Goal: Transaction & Acquisition: Subscribe to service/newsletter

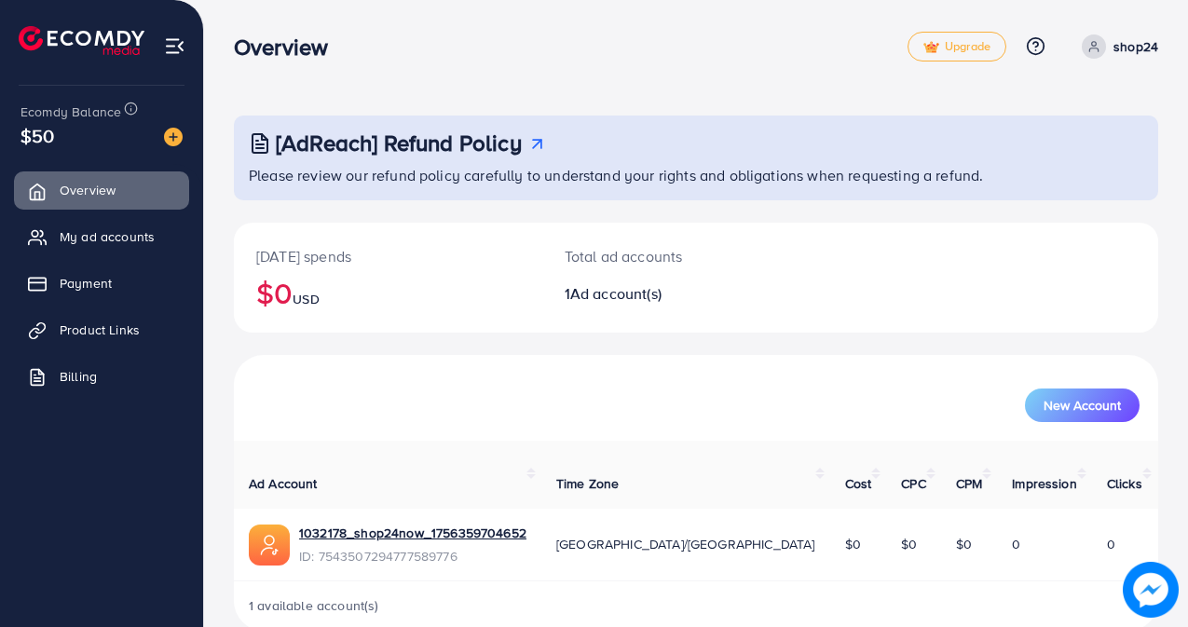
scroll to position [14, 0]
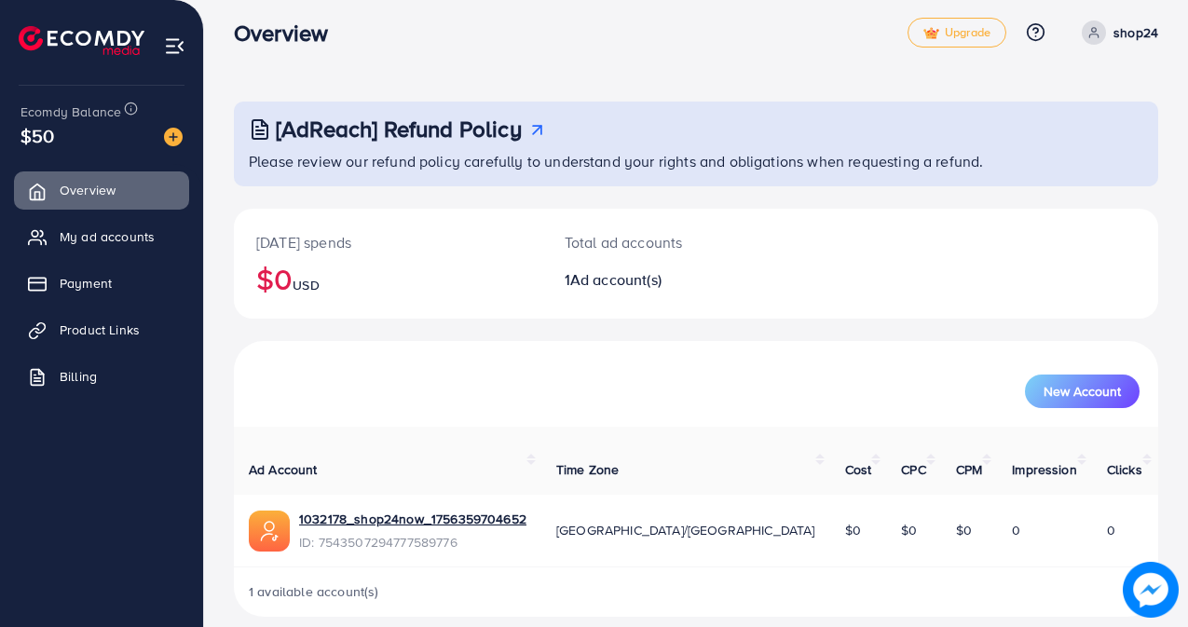
drag, startPoint x: 1187, startPoint y: 202, endPoint x: 1191, endPoint y: 277, distance: 74.7
click at [1188, 277] on html "Overview Upgrade Help Center Contact Support Plans and Pricing Term and policy …" at bounding box center [594, 299] width 1188 height 627
click at [1126, 272] on div "[DATE] spends $0 USD Total ad accounts 1 Ad account(s)" at bounding box center [696, 264] width 924 height 110
click at [71, 374] on span "Billing" at bounding box center [82, 376] width 37 height 19
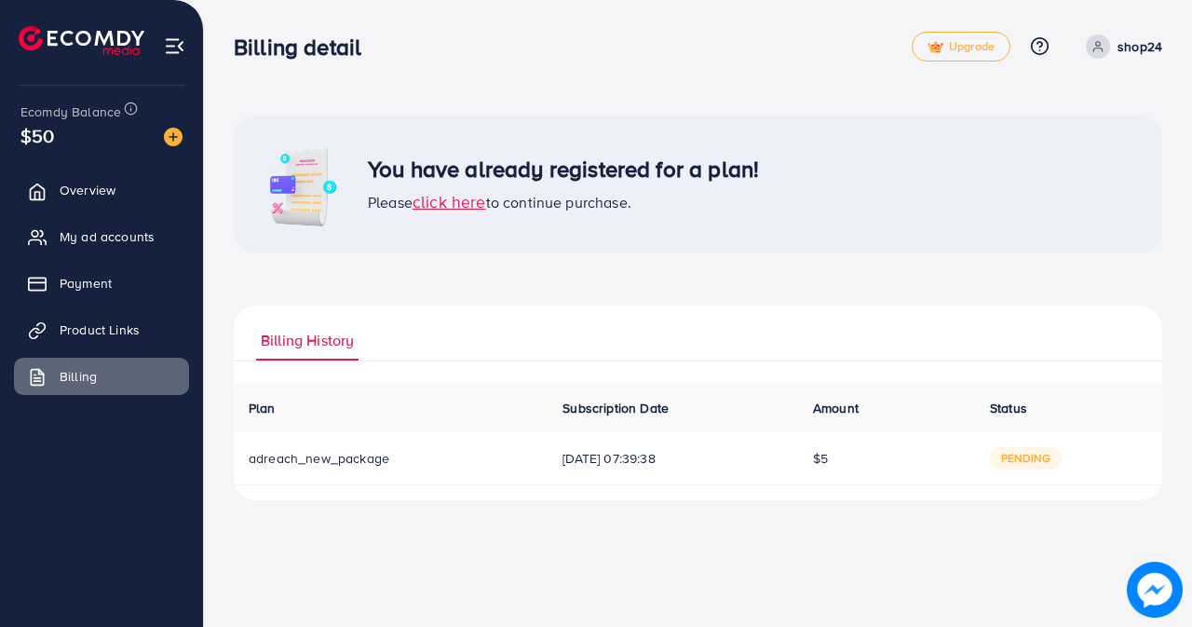
click at [453, 206] on span "click here" at bounding box center [450, 201] width 74 height 23
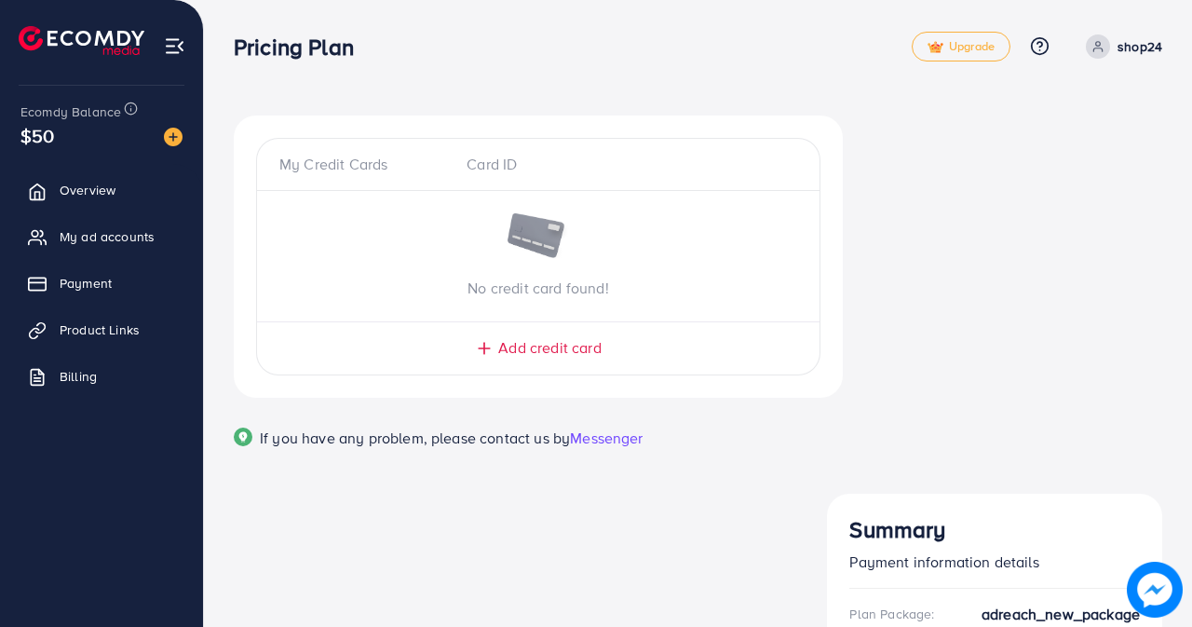
click at [560, 350] on span "Add credit card" at bounding box center [549, 347] width 102 height 21
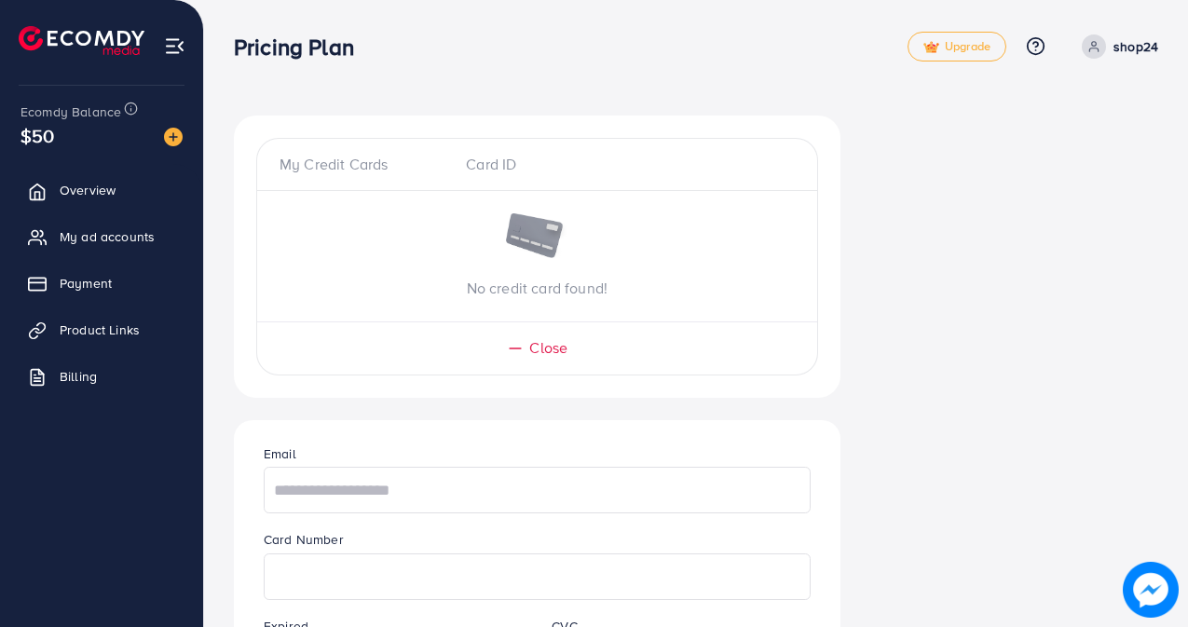
drag, startPoint x: 1187, startPoint y: 221, endPoint x: 1191, endPoint y: 306, distance: 85.8
click at [1188, 306] on html "Pricing Plan Upgrade Help Center Contact Support Plans and Pricing Term and pol…" at bounding box center [594, 313] width 1188 height 627
click at [323, 500] on input "text" at bounding box center [537, 490] width 547 height 47
type input "**********"
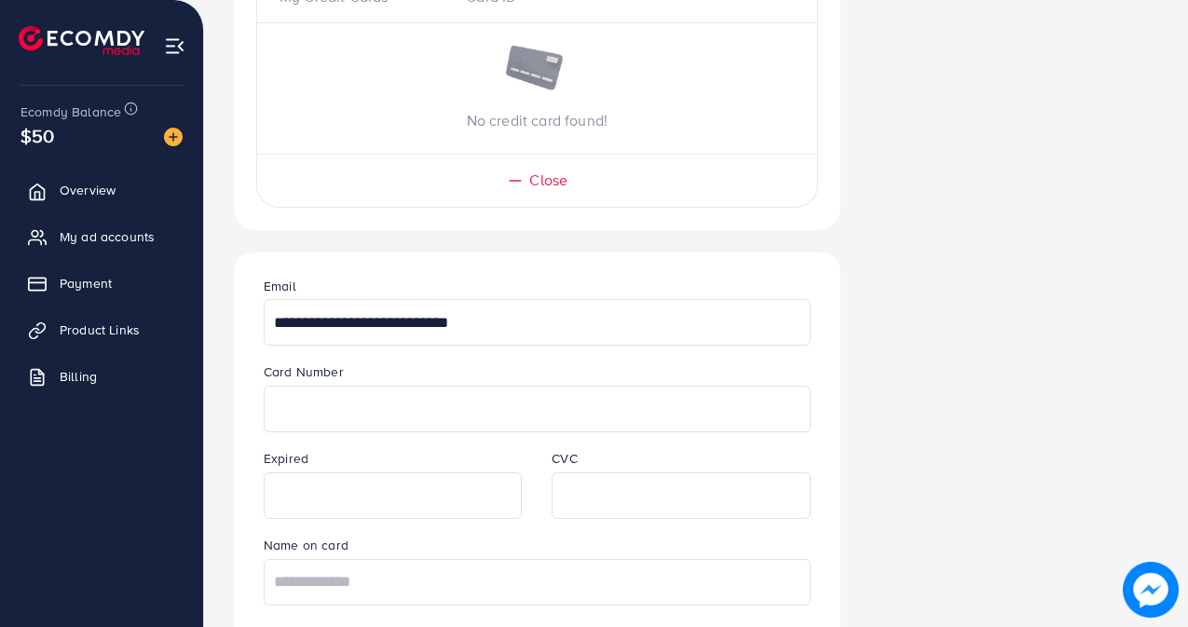
scroll to position [171, 0]
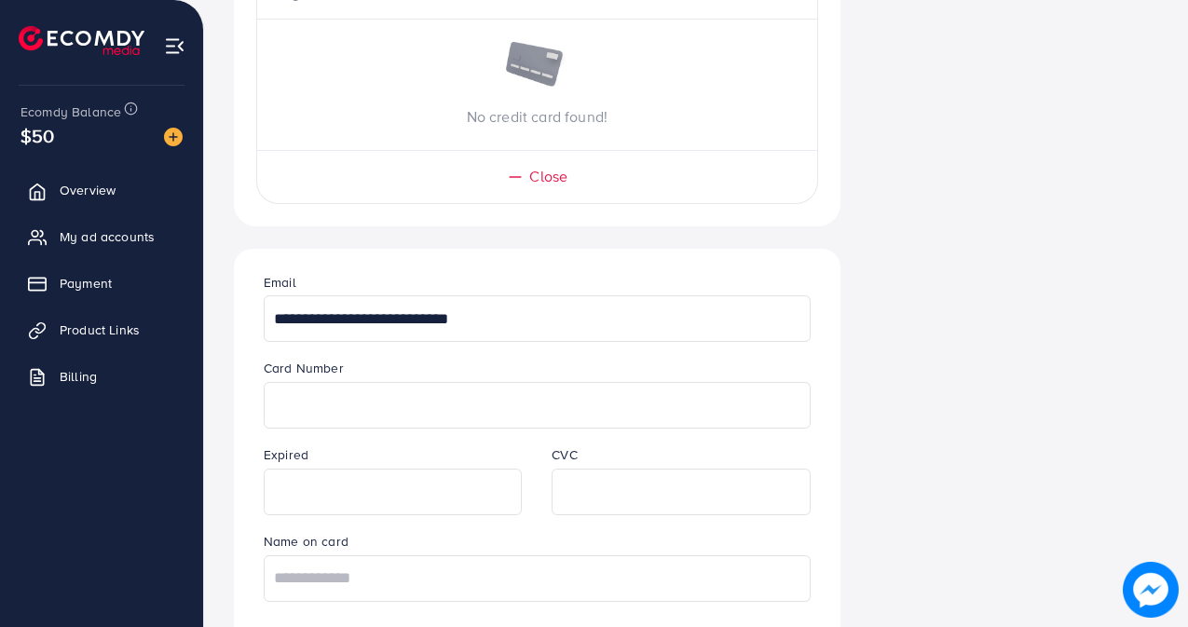
drag, startPoint x: 1187, startPoint y: 389, endPoint x: 1186, endPoint y: 440, distance: 50.3
click at [1186, 440] on div "**********" at bounding box center [696, 534] width 984 height 1410
drag, startPoint x: 1186, startPoint y: 440, endPoint x: 1188, endPoint y: 454, distance: 14.1
click at [1188, 454] on html "**********" at bounding box center [594, 142] width 1188 height 627
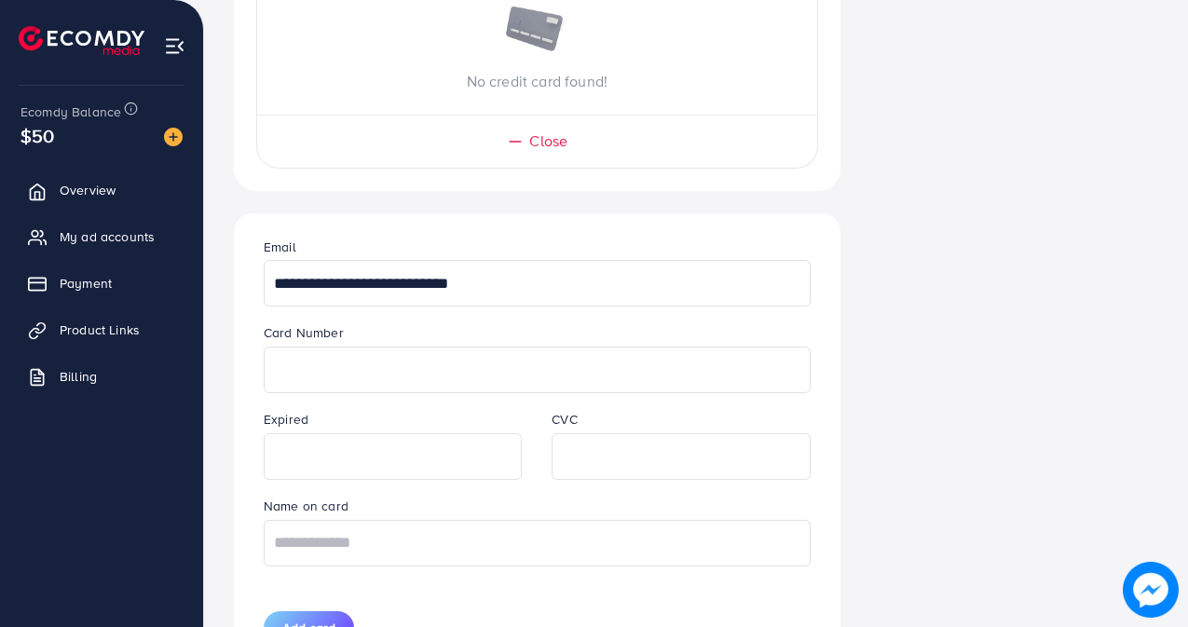
scroll to position [222, 0]
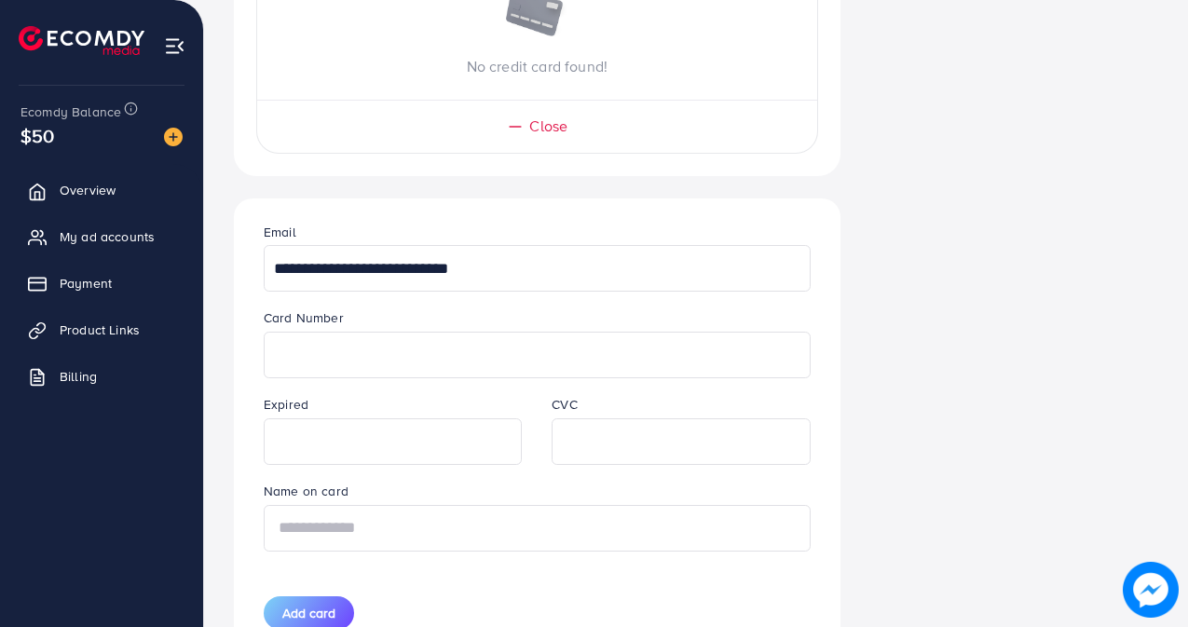
click at [406, 523] on input "text" at bounding box center [537, 528] width 547 height 47
click at [285, 529] on input "**********" at bounding box center [537, 528] width 547 height 47
click at [453, 534] on input "**********" at bounding box center [537, 528] width 547 height 47
click at [368, 528] on input "**********" at bounding box center [537, 528] width 547 height 47
click at [443, 536] on input "**********" at bounding box center [537, 528] width 547 height 47
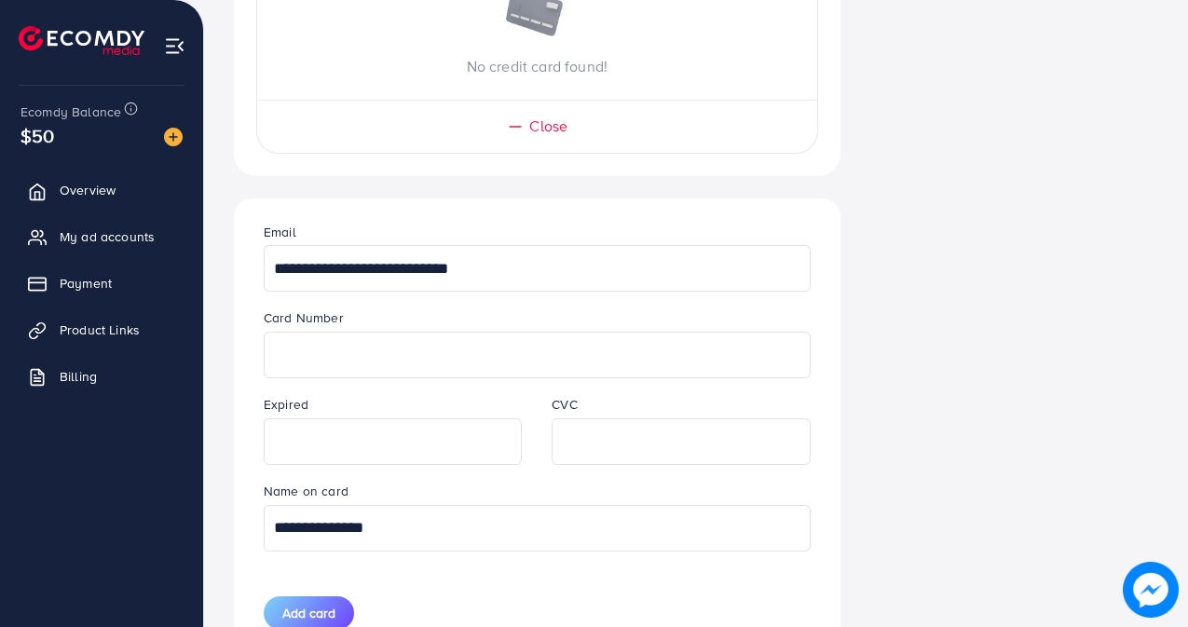
type input "**********"
drag, startPoint x: 1187, startPoint y: 296, endPoint x: 1191, endPoint y: 361, distance: 65.4
click at [1188, 361] on html "**********" at bounding box center [594, 91] width 1188 height 627
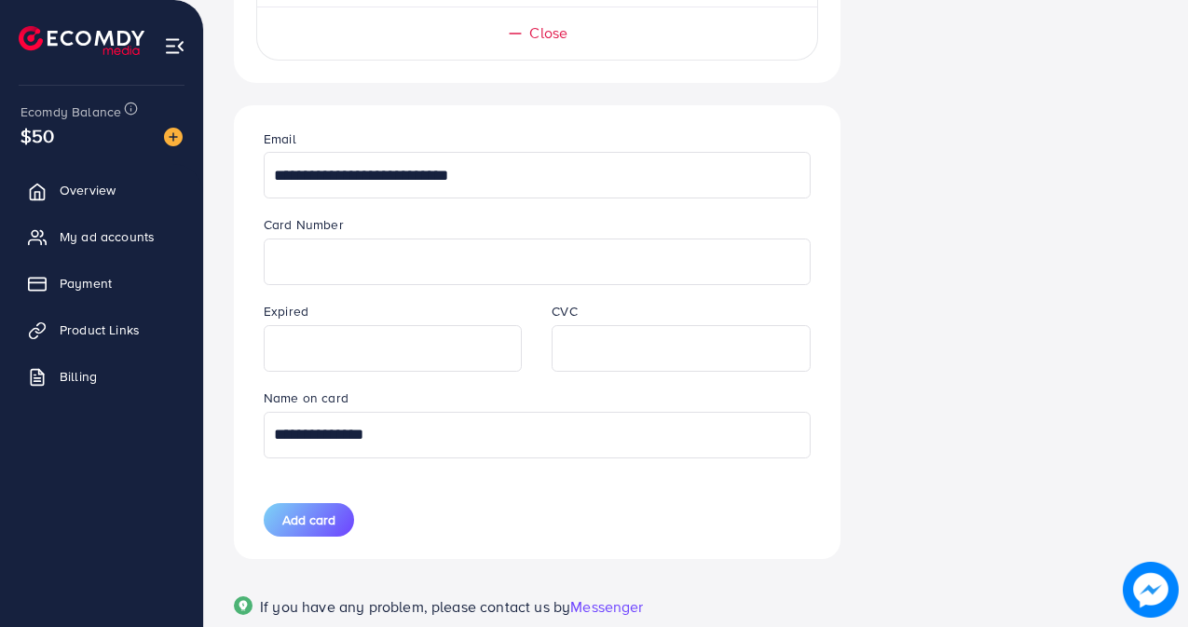
scroll to position [319, 0]
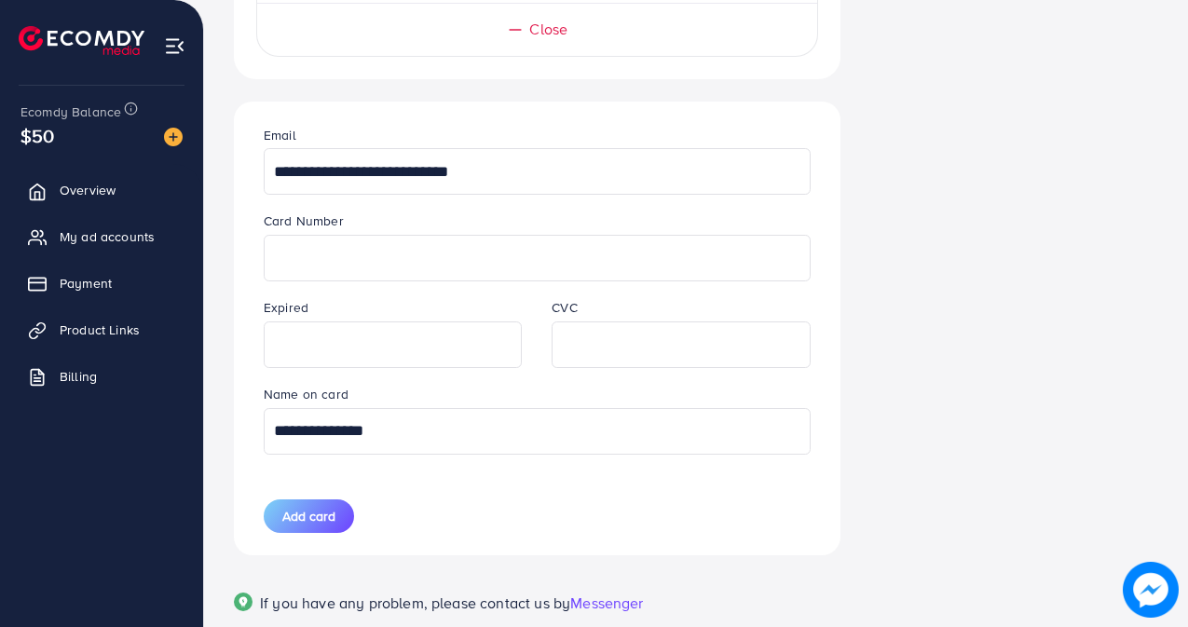
drag, startPoint x: 1186, startPoint y: 360, endPoint x: 1190, endPoint y: 430, distance: 70.0
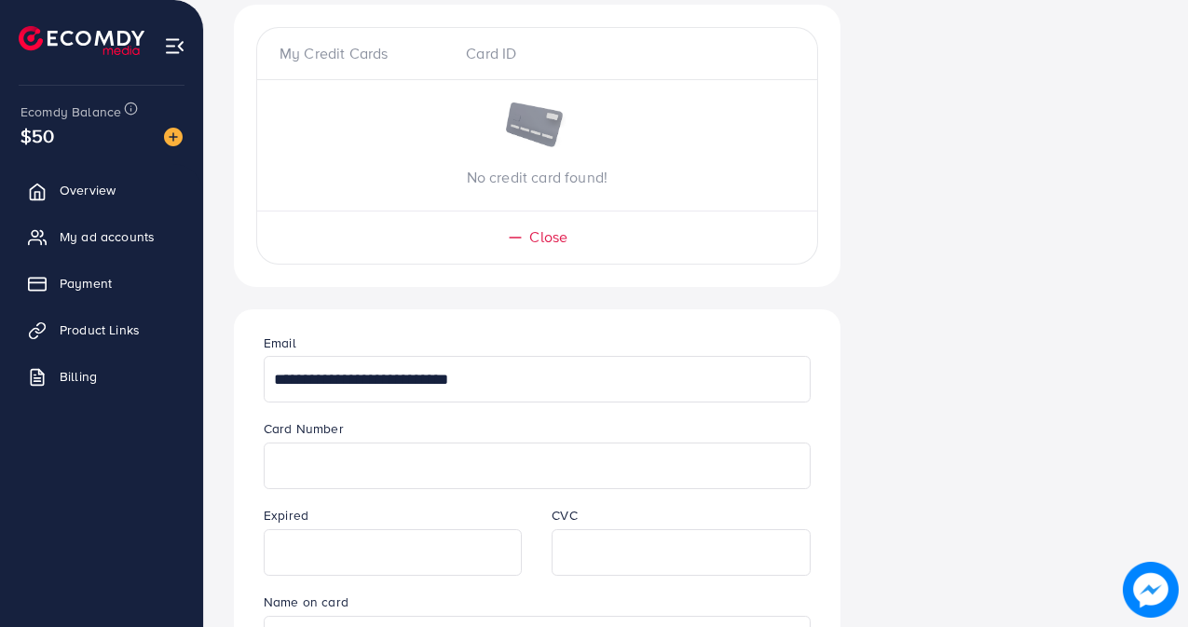
scroll to position [251, 0]
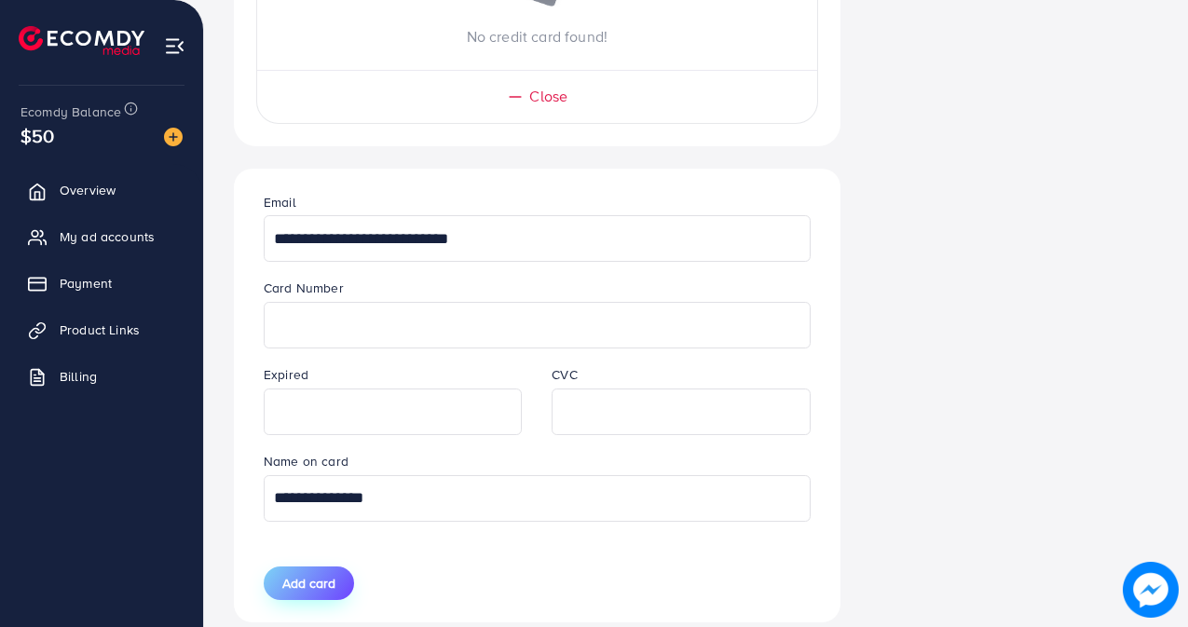
click at [301, 584] on span "Add card" at bounding box center [308, 583] width 53 height 19
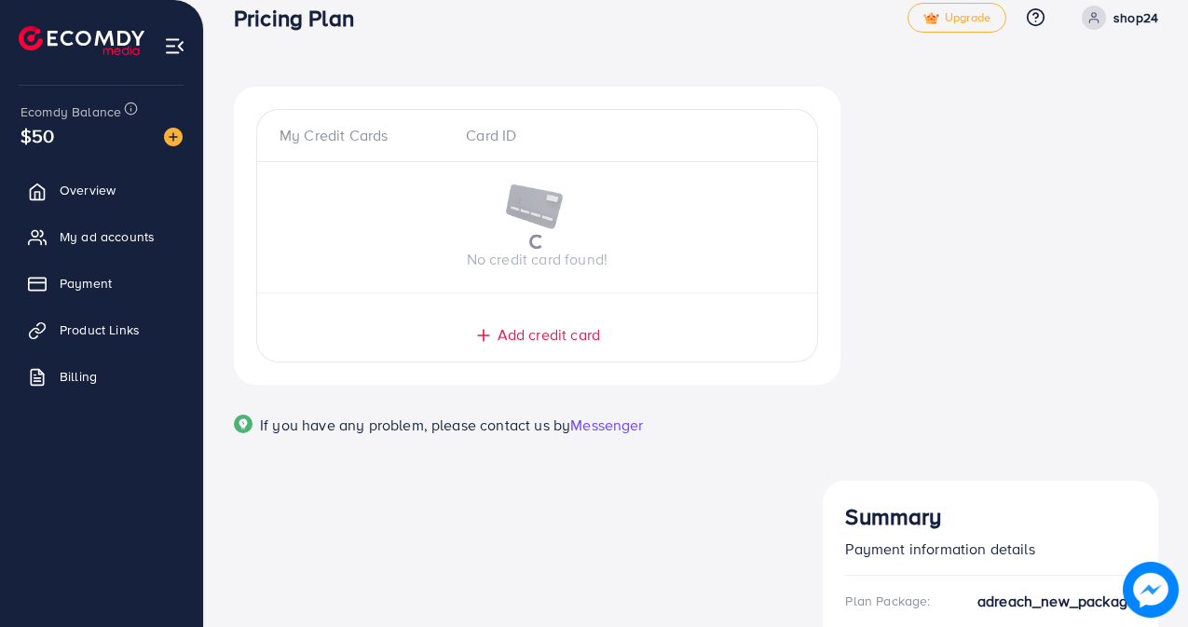
scroll to position [0, 0]
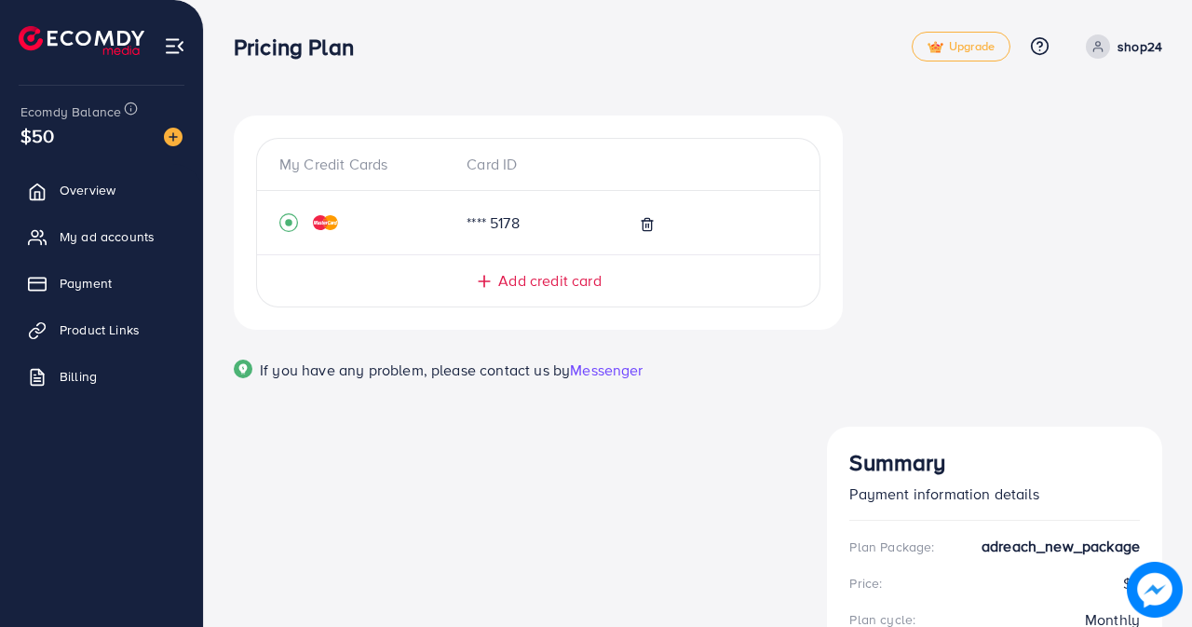
click at [695, 427] on div "My Credit Cards Card ID **** 5178 Add credit card Email Card Number Expired CVC…" at bounding box center [538, 271] width 639 height 311
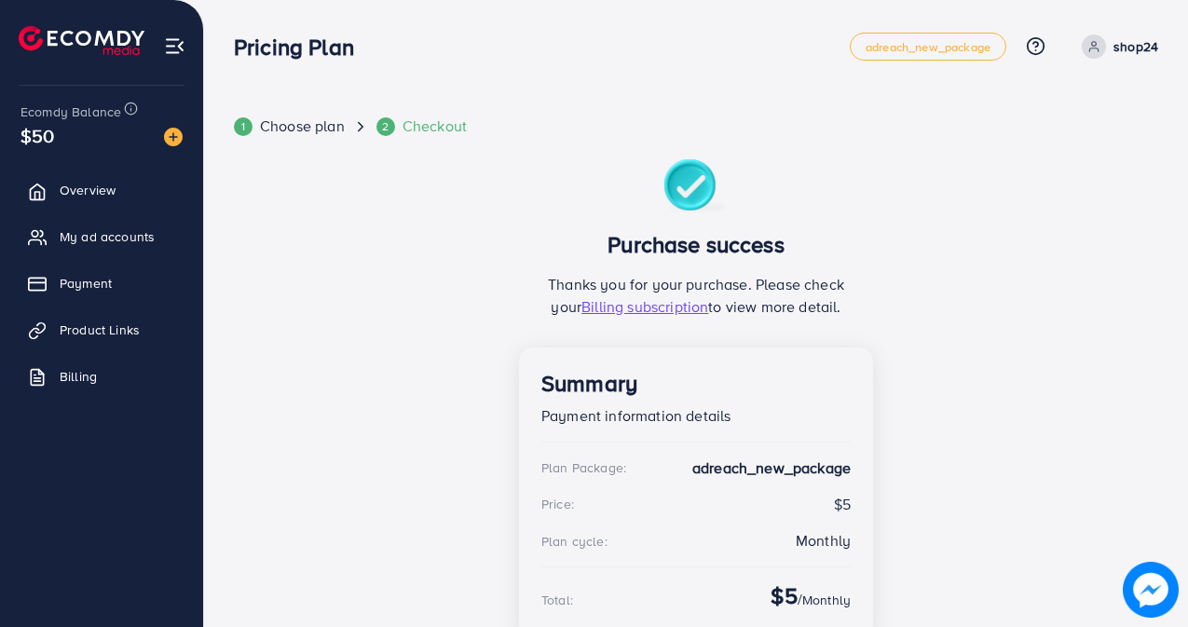
drag, startPoint x: 1185, startPoint y: 375, endPoint x: 1191, endPoint y: 404, distance: 29.6
click at [1188, 404] on html "Pricing Plan adreach_new_package Help Center Contact Support Plans and Pricing …" at bounding box center [594, 313] width 1188 height 627
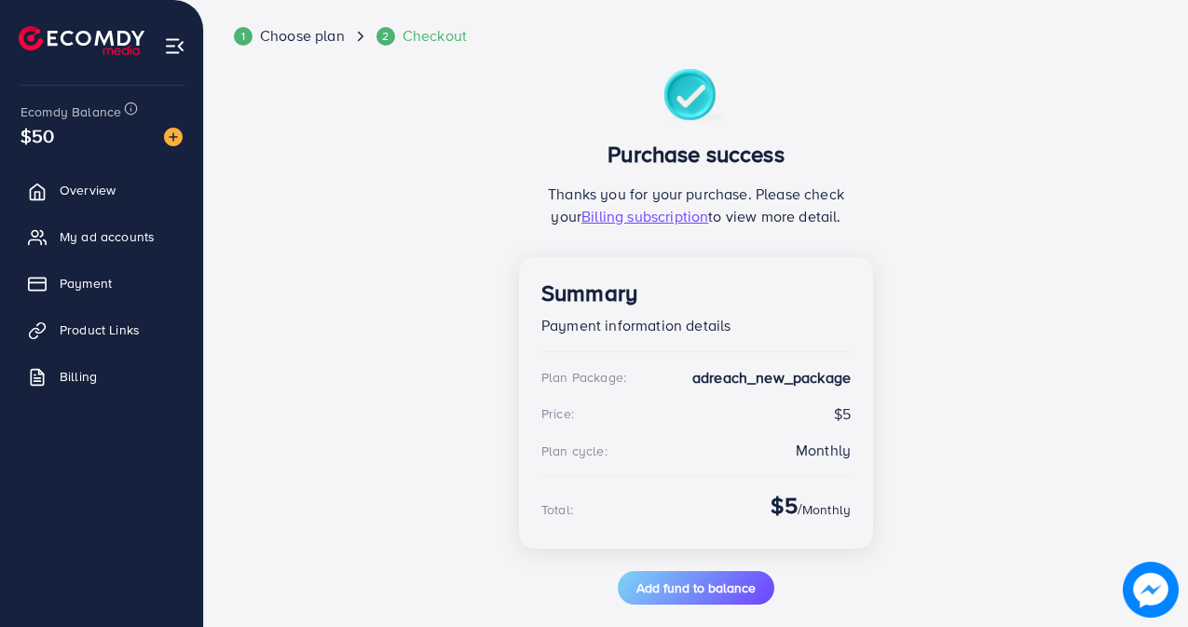
scroll to position [113, 0]
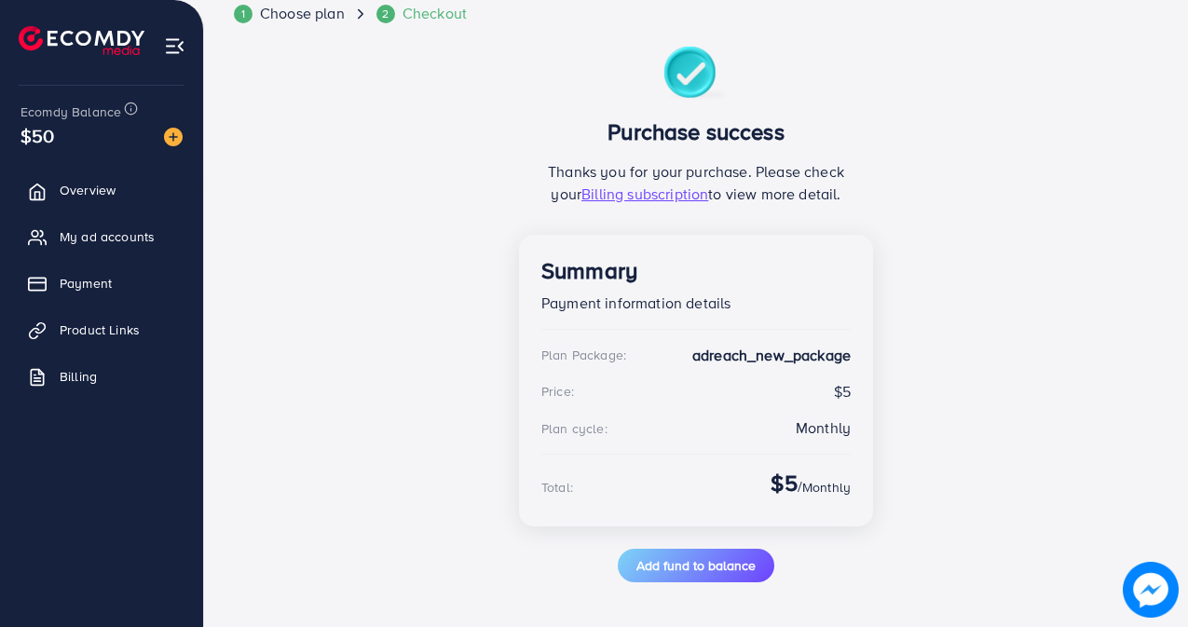
click at [1066, 414] on div "1 Choose plan 2 Checkout Purchase success Thanks you for your purchase. Please …" at bounding box center [696, 292] width 924 height 579
click at [831, 425] on div "Monthly" at bounding box center [822, 427] width 55 height 21
click at [666, 196] on span "Billing subscription" at bounding box center [644, 193] width 127 height 20
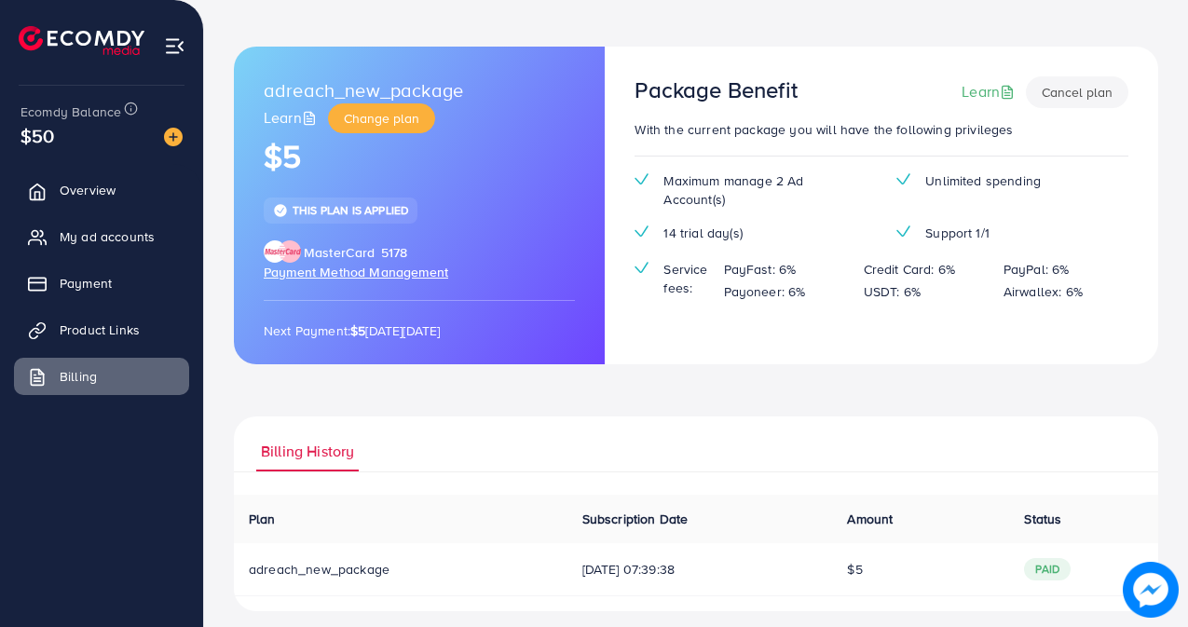
scroll to position [83, 0]
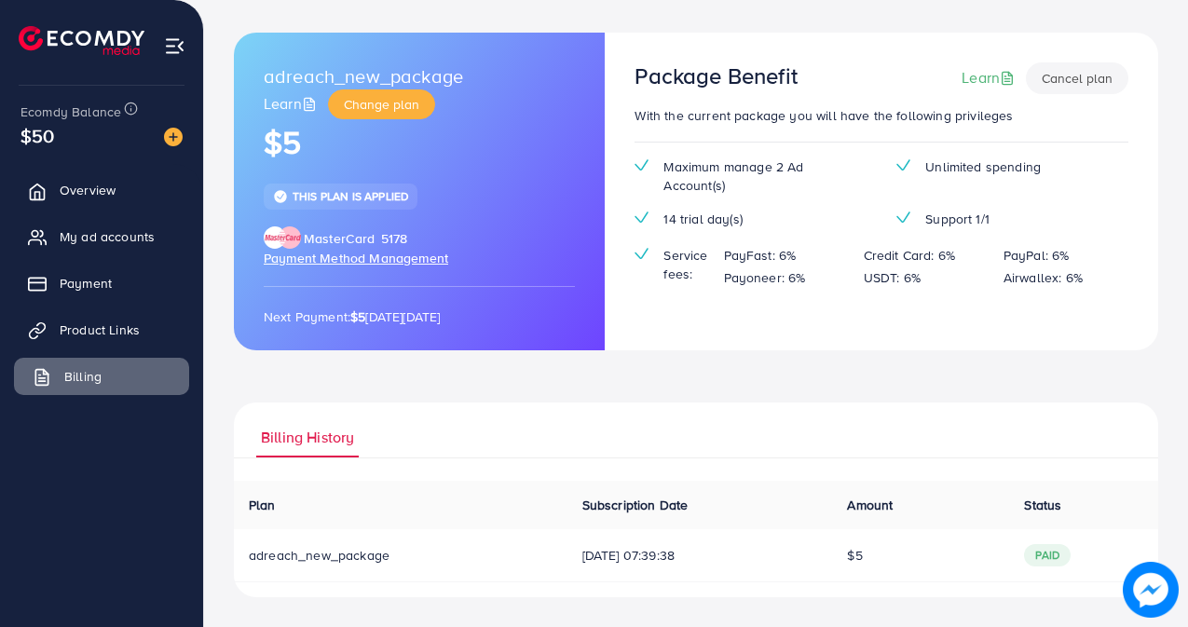
click at [87, 374] on span "Billing" at bounding box center [82, 376] width 37 height 19
click at [156, 372] on link "Billing" at bounding box center [101, 376] width 175 height 37
click at [112, 323] on span "Product Links" at bounding box center [104, 329] width 80 height 19
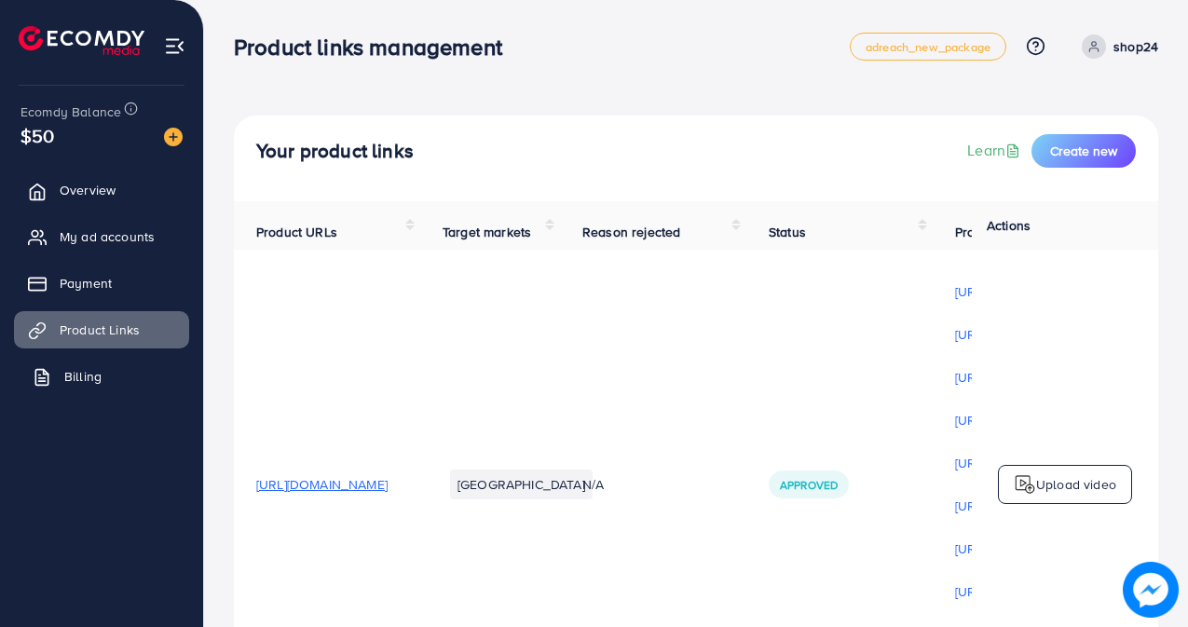
click at [93, 375] on span "Billing" at bounding box center [82, 376] width 37 height 19
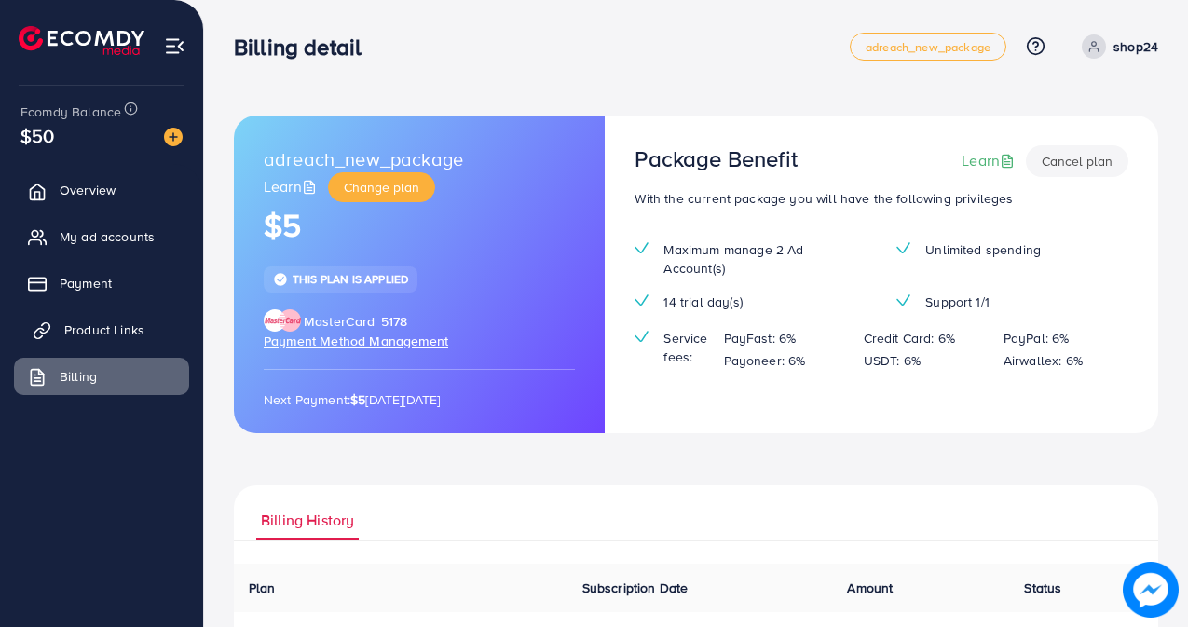
click at [95, 314] on link "Product Links" at bounding box center [101, 329] width 175 height 37
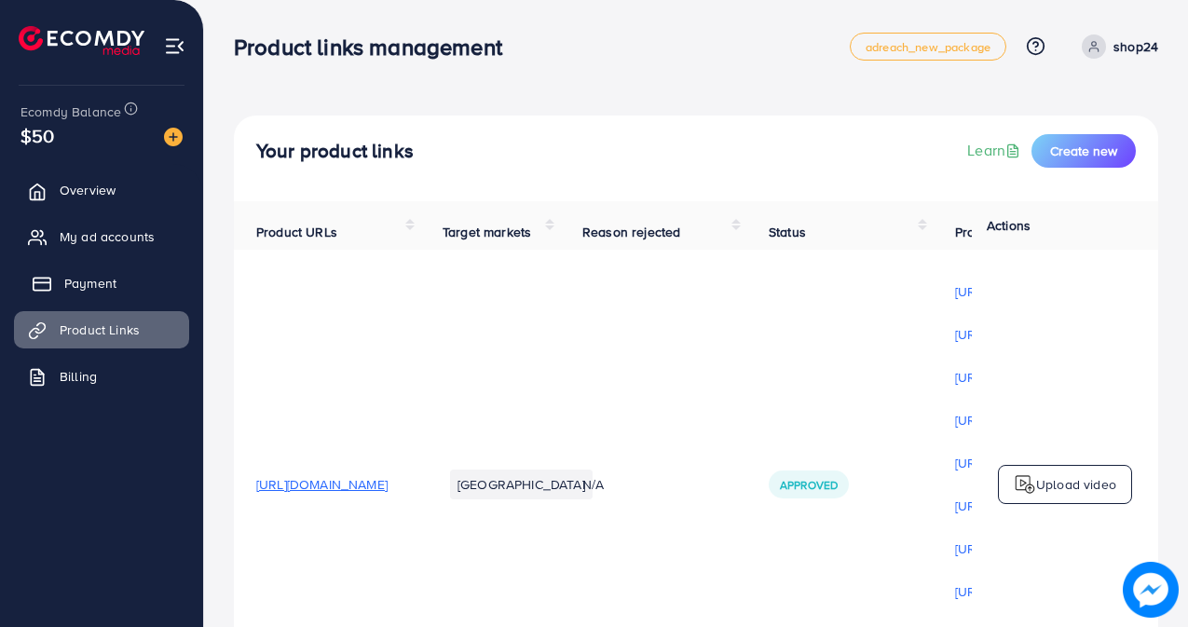
click at [81, 276] on span "Payment" at bounding box center [90, 283] width 52 height 19
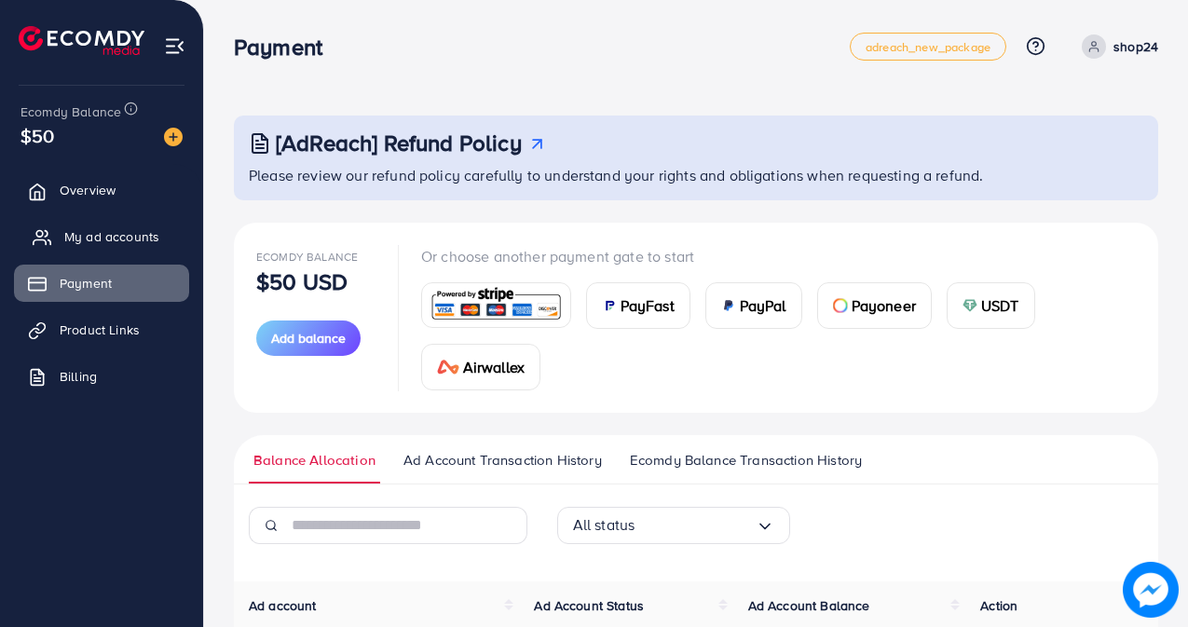
click at [95, 240] on span "My ad accounts" at bounding box center [111, 236] width 95 height 19
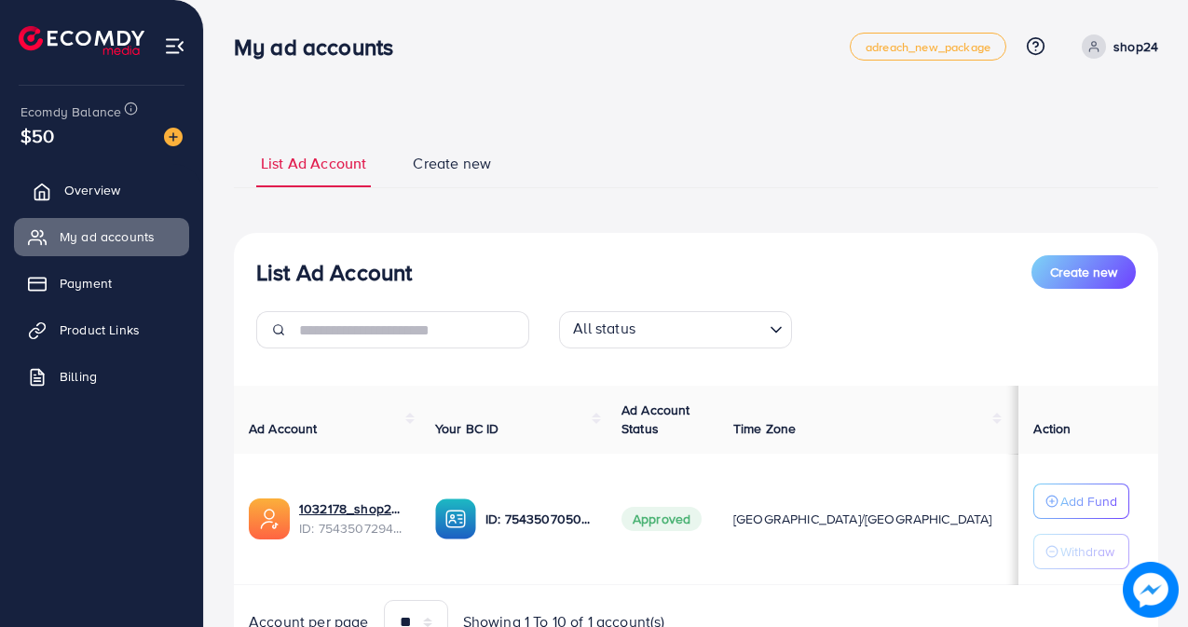
click at [62, 192] on link "Overview" at bounding box center [101, 189] width 175 height 37
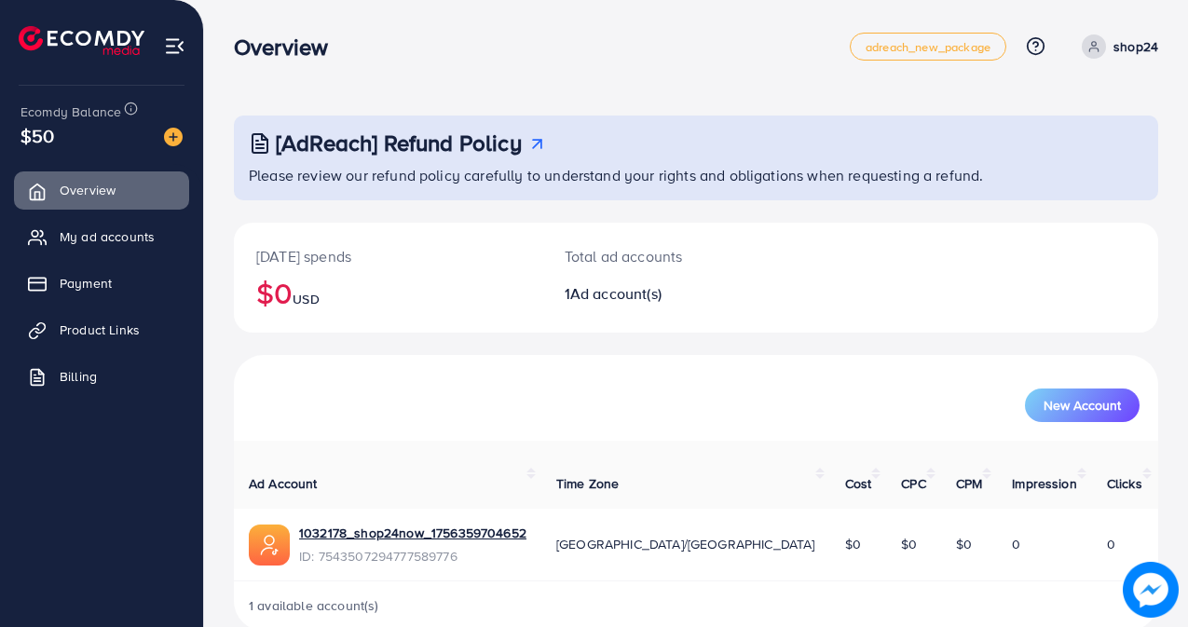
scroll to position [14, 0]
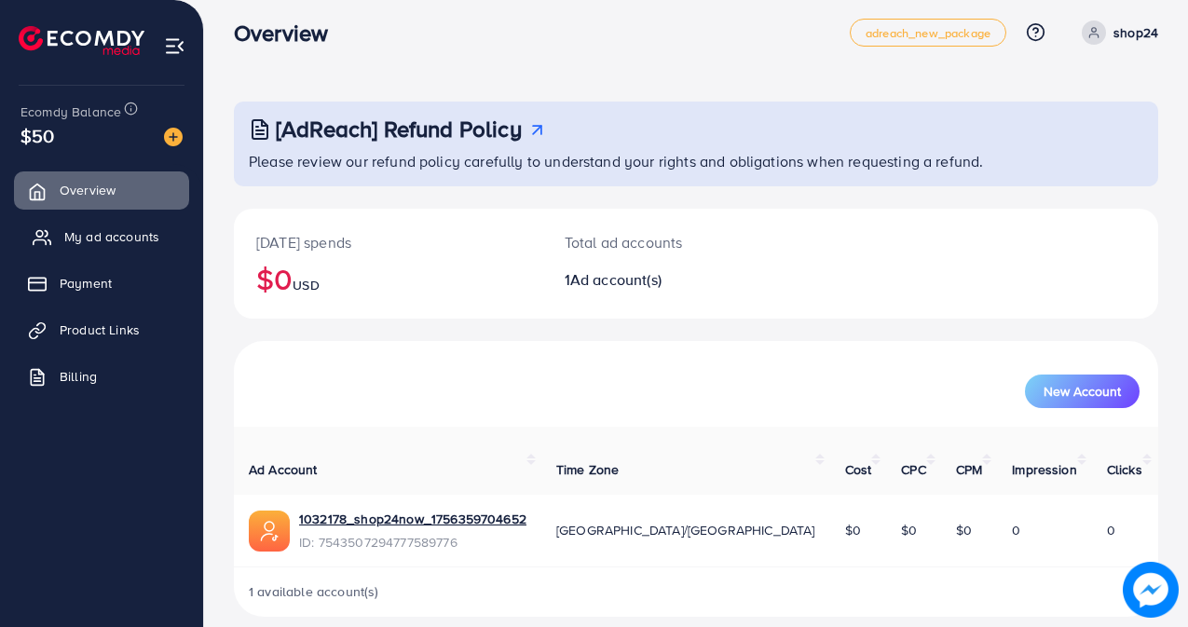
click at [129, 234] on span "My ad accounts" at bounding box center [111, 236] width 95 height 19
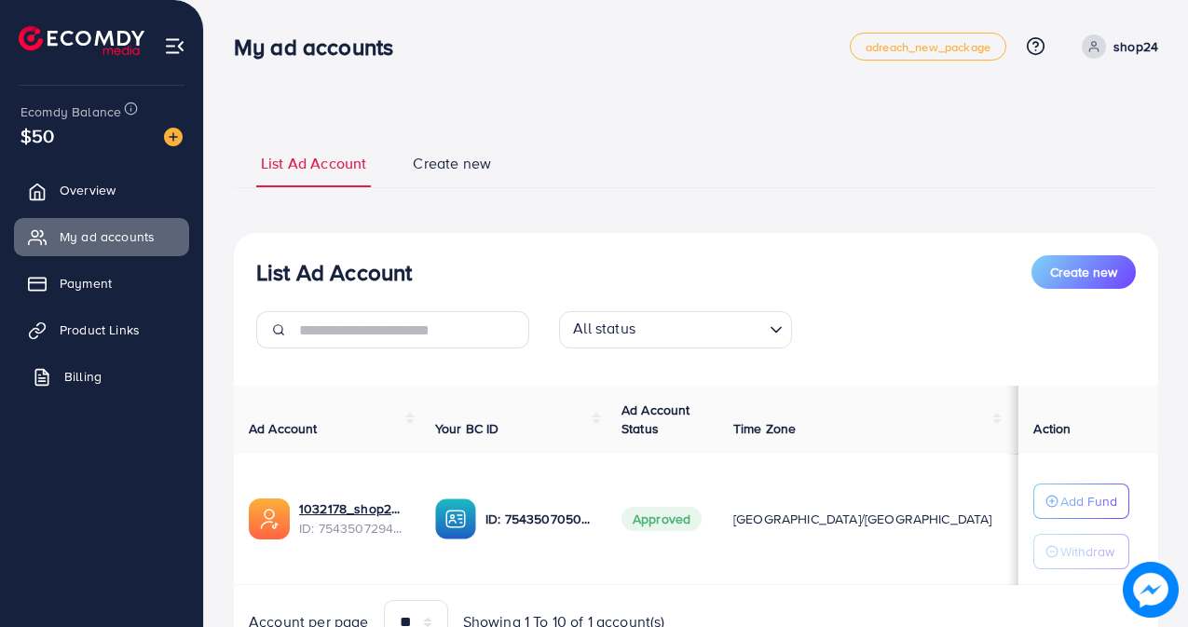
click at [76, 376] on span "Billing" at bounding box center [82, 376] width 37 height 19
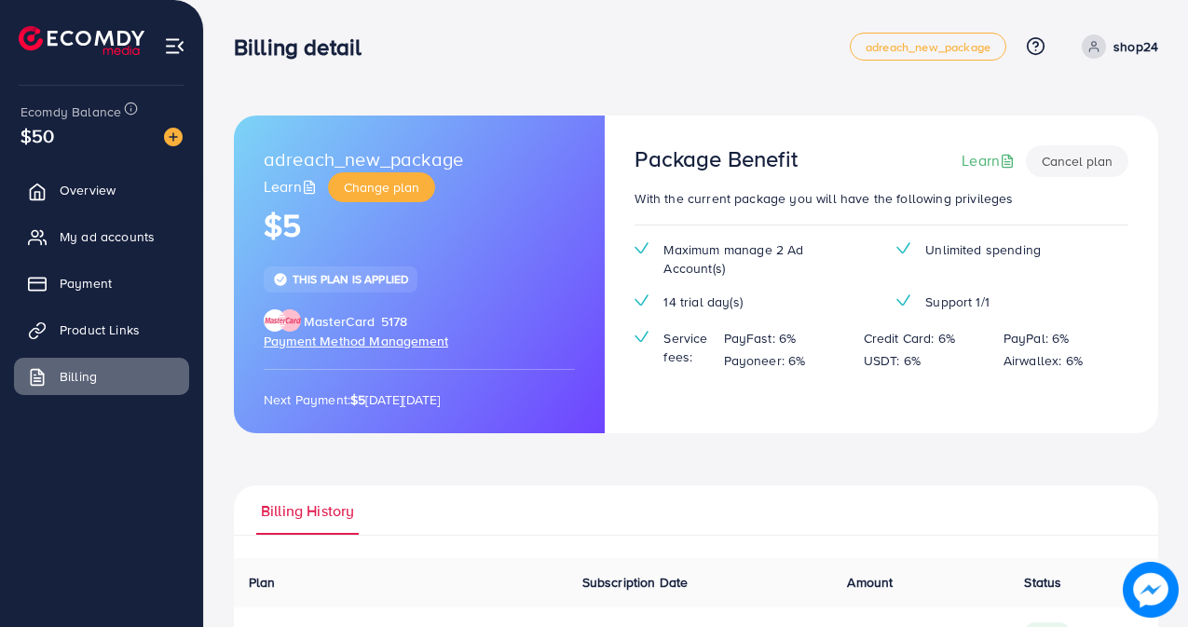
scroll to position [78, 0]
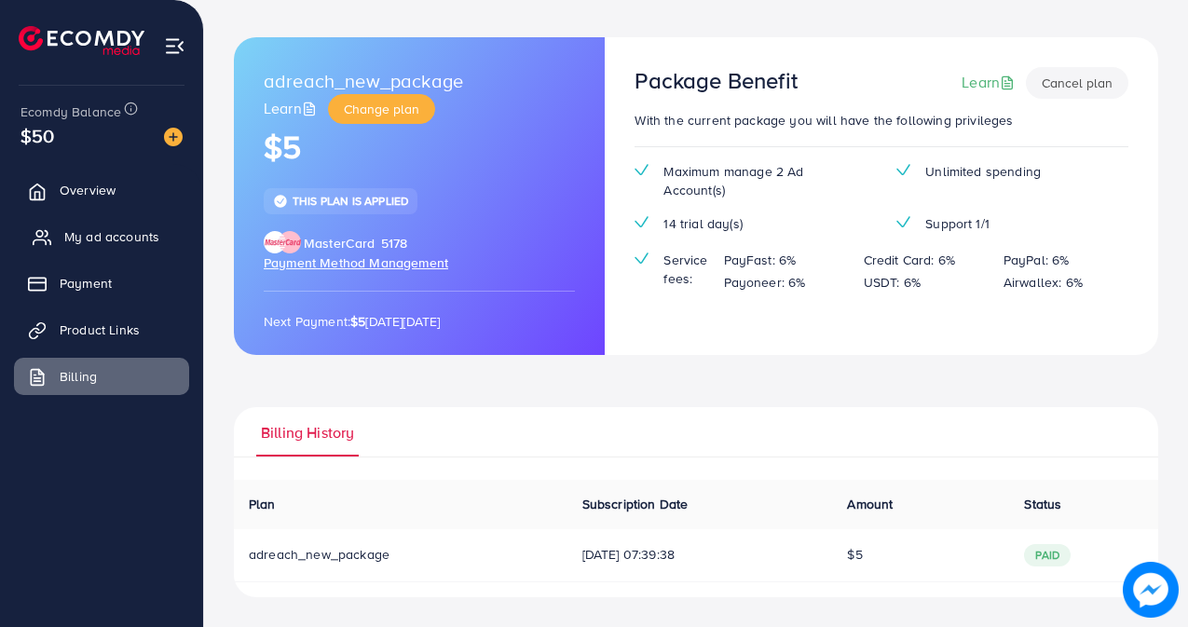
click at [60, 245] on link "My ad accounts" at bounding box center [101, 236] width 175 height 37
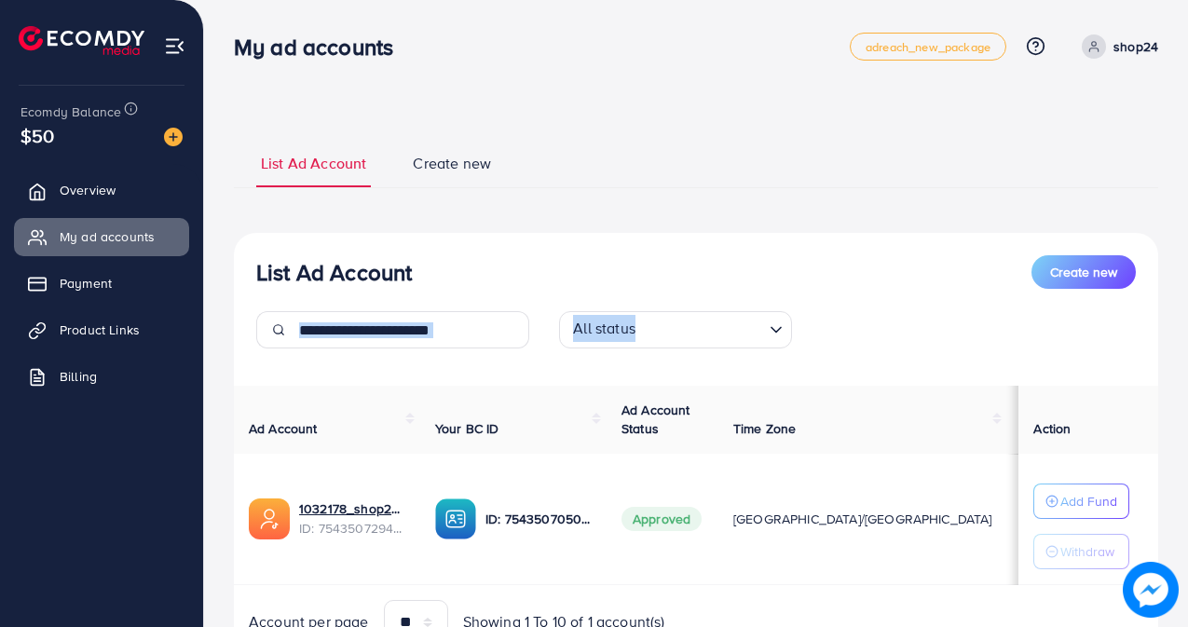
drag, startPoint x: 1187, startPoint y: 224, endPoint x: 1191, endPoint y: 343, distance: 119.3
click at [1188, 343] on html "My ad accounts adreach_new_package Help Center Contact Support Plans and Pricin…" at bounding box center [594, 313] width 1188 height 627
click at [1169, 317] on div "List Ad Account Create new List Ad Account Create new All status Loading... Ad …" at bounding box center [696, 359] width 984 height 719
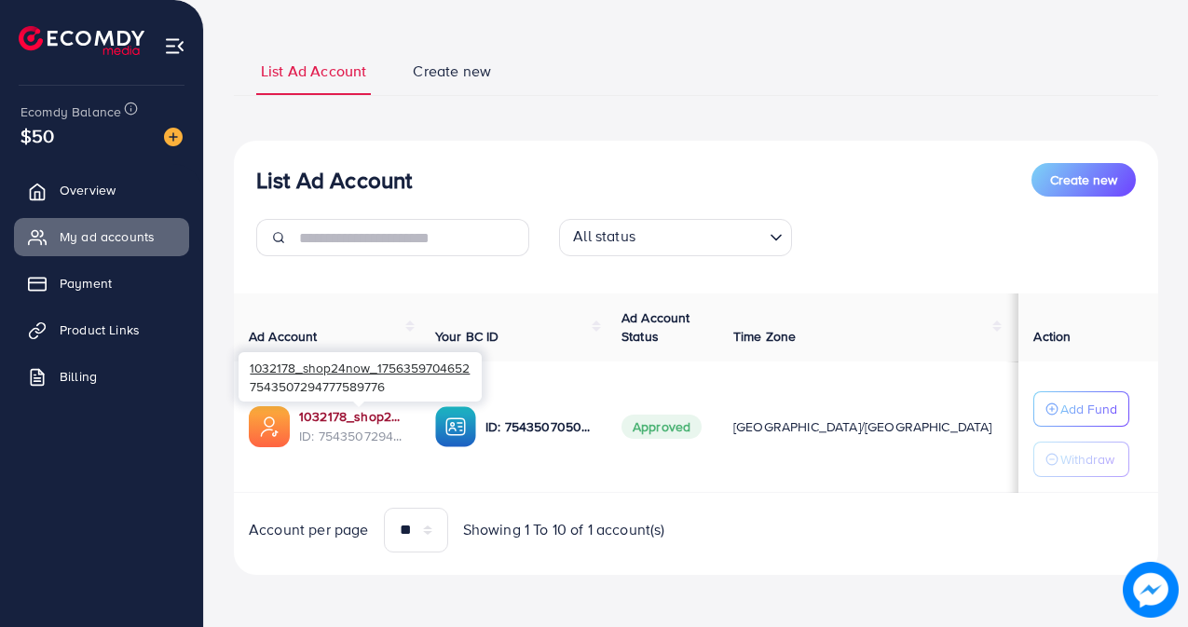
click at [307, 419] on link "1032178_shop24now_1756359704652" at bounding box center [352, 416] width 106 height 19
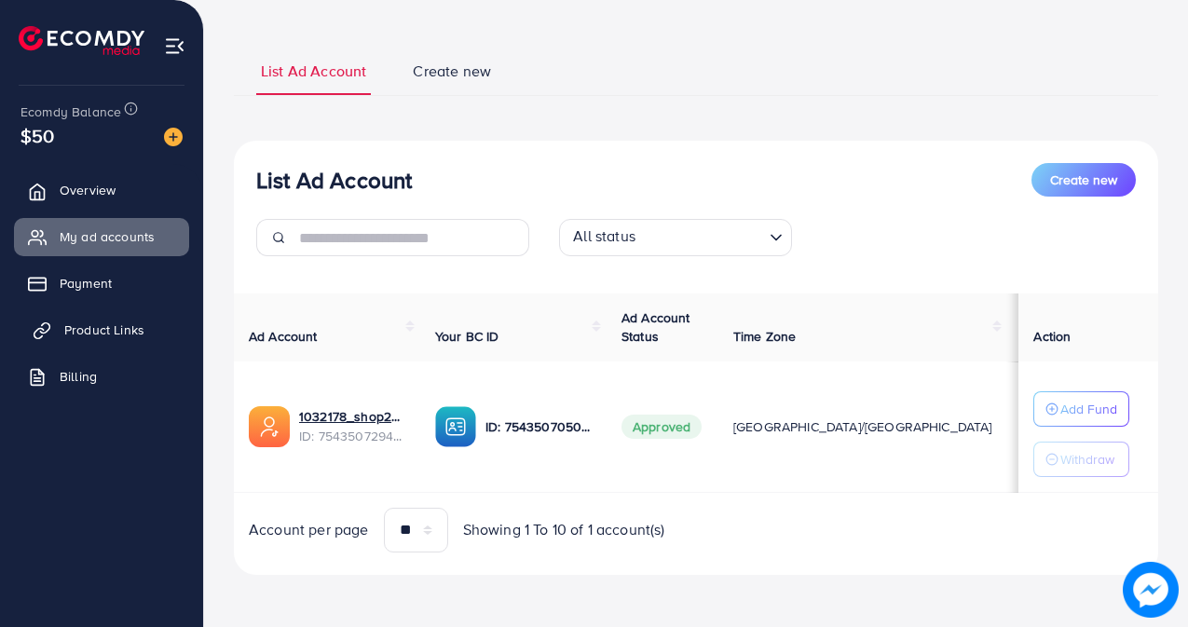
click at [120, 325] on span "Product Links" at bounding box center [104, 329] width 80 height 19
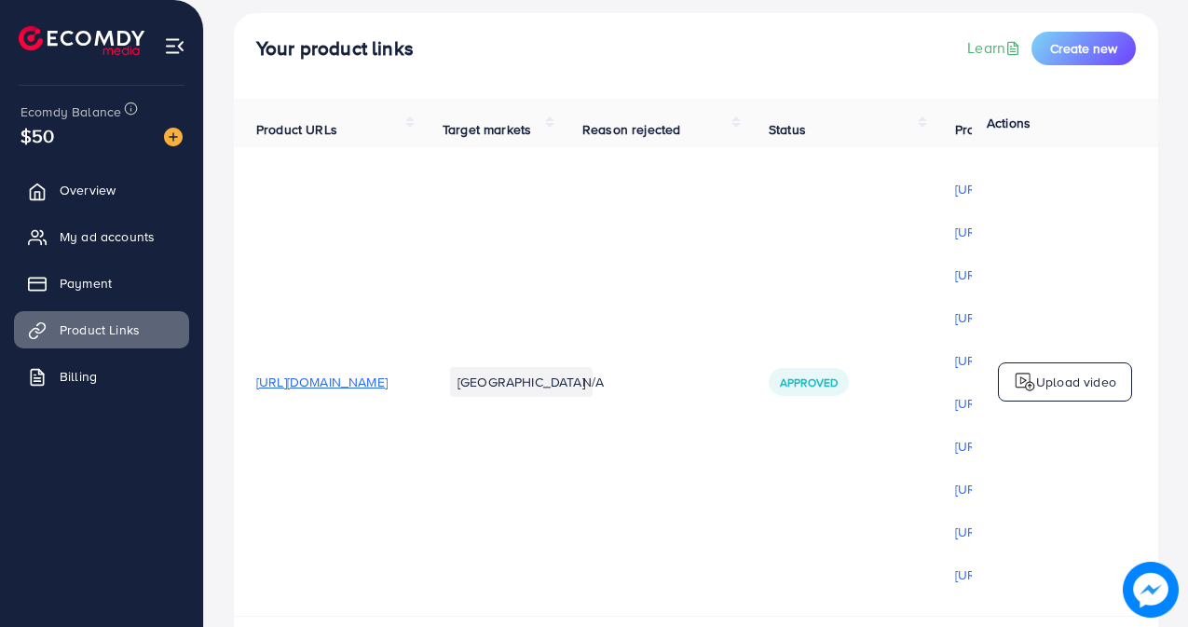
scroll to position [187, 0]
